Goal: Task Accomplishment & Management: Manage account settings

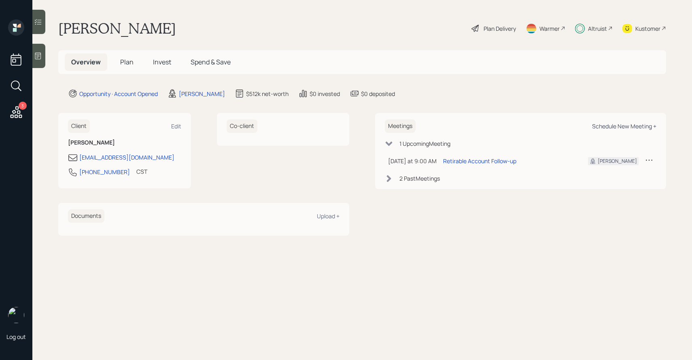
click at [616, 127] on div "Schedule New Meeting +" at bounding box center [624, 126] width 64 height 8
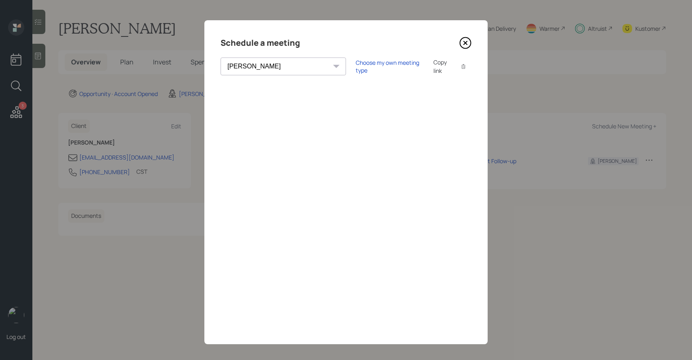
click at [277, 65] on div "[PERSON_NAME] [PERSON_NAME] [PERSON_NAME] [PERSON_NAME] [PERSON_NAME] [PERSON_N…" at bounding box center [282, 66] width 125 height 18
click at [279, 66] on div "[PERSON_NAME] [PERSON_NAME] [PERSON_NAME] [PERSON_NAME] [PERSON_NAME] [PERSON_N…" at bounding box center [282, 66] width 125 height 18
click at [280, 65] on div "[PERSON_NAME] [PERSON_NAME] [PERSON_NAME] [PERSON_NAME] [PERSON_NAME] [PERSON_N…" at bounding box center [282, 66] width 125 height 18
click at [261, 65] on select "[PERSON_NAME] [PERSON_NAME] [PERSON_NAME] [PERSON_NAME] [PERSON_NAME] [PERSON_N…" at bounding box center [282, 66] width 125 height 18
select select "round-[PERSON_NAME]"
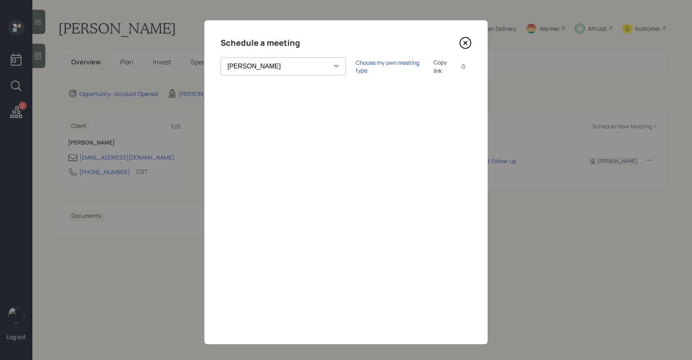
click at [220, 57] on select "[PERSON_NAME] [PERSON_NAME] [PERSON_NAME] [PERSON_NAME] [PERSON_NAME] [PERSON_N…" at bounding box center [282, 66] width 125 height 18
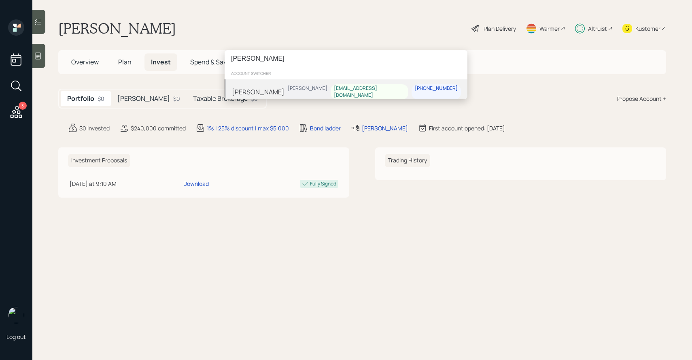
type input "sami boghos"
